Goal: Task Accomplishment & Management: Manage account settings

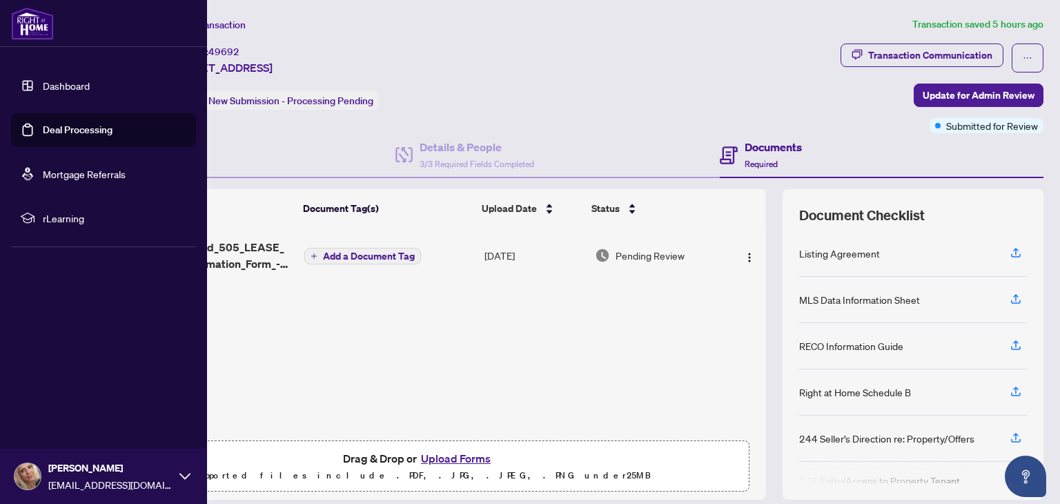
click at [14, 26] on img at bounding box center [32, 23] width 43 height 33
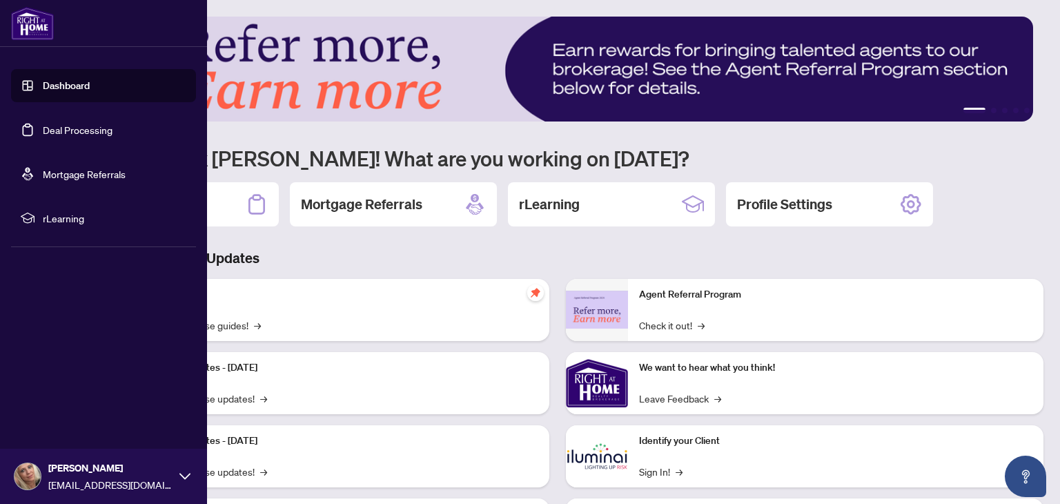
click at [50, 90] on link "Dashboard" at bounding box center [66, 85] width 47 height 12
click at [70, 82] on link "Dashboard" at bounding box center [66, 85] width 47 height 12
click at [72, 129] on link "Deal Processing" at bounding box center [78, 130] width 70 height 12
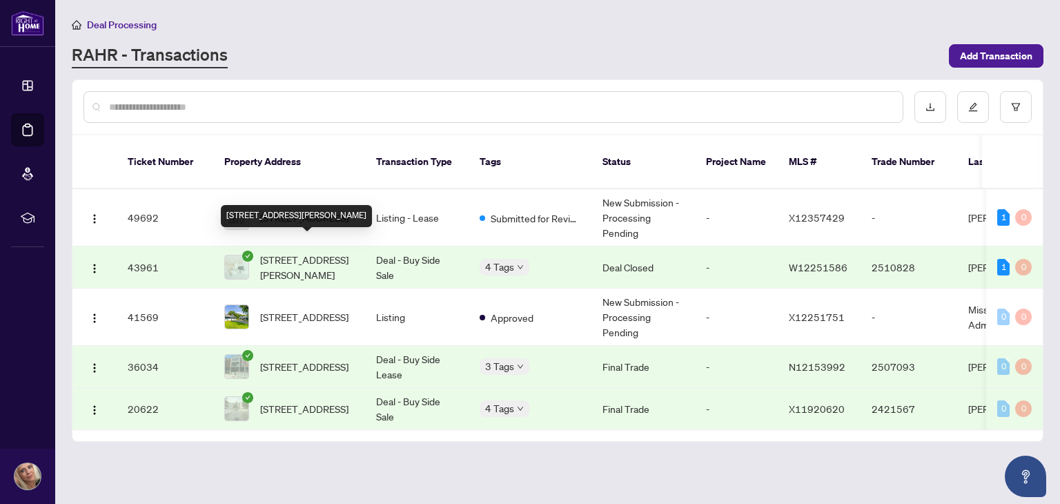
click at [285, 252] on span "[STREET_ADDRESS][PERSON_NAME]" at bounding box center [307, 267] width 94 height 30
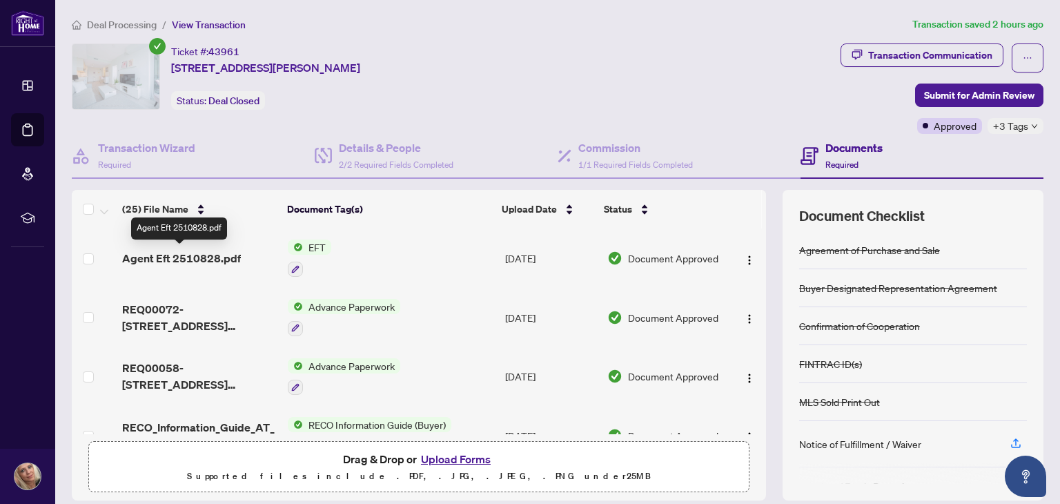
click at [212, 257] on span "Agent Eft 2510828.pdf" at bounding box center [181, 258] width 119 height 17
